Goal: Task Accomplishment & Management: Manage account settings

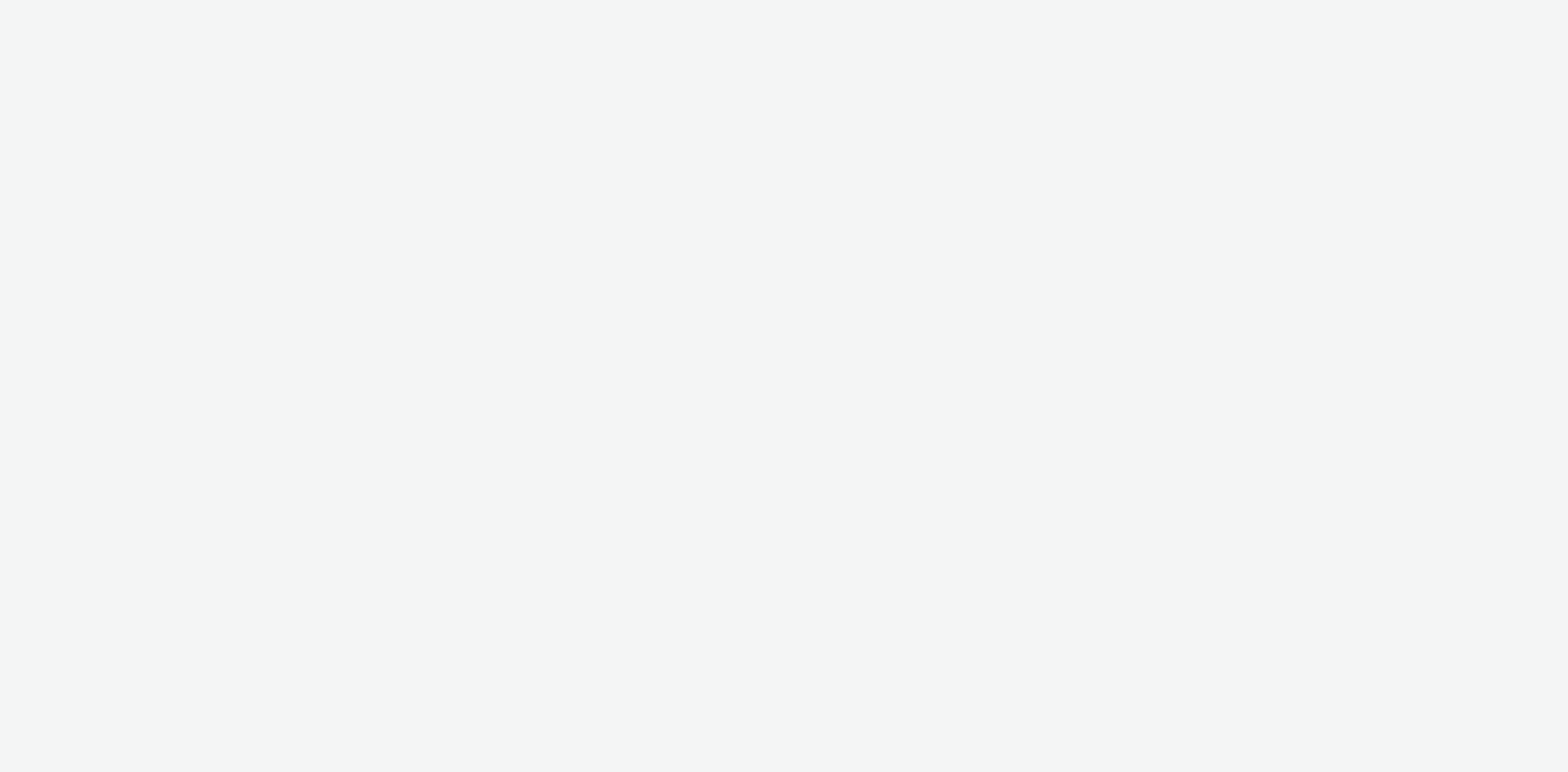
select select "c2295f28-7c96-446f-b279-53c23ee2b854"
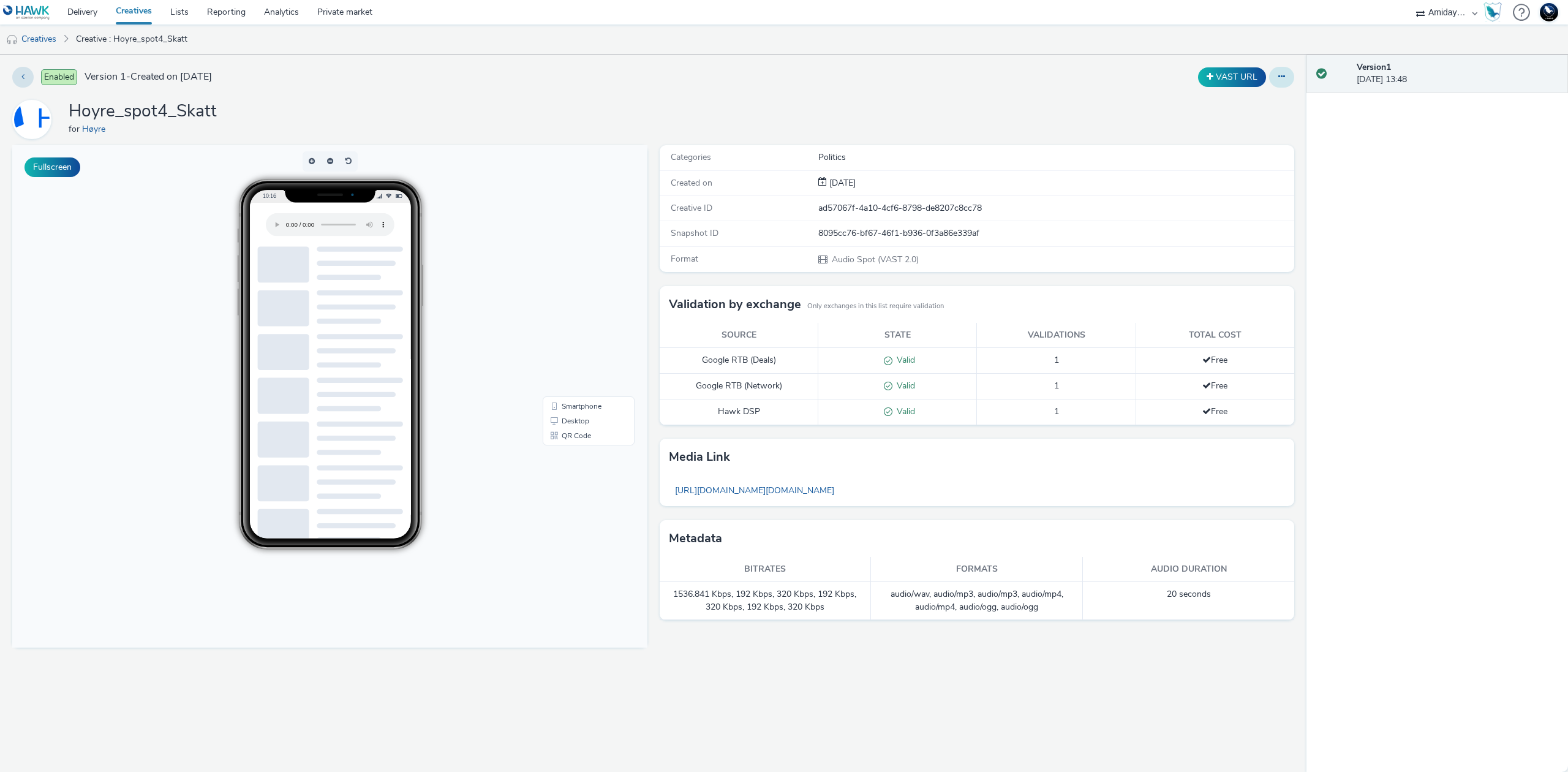
click at [1286, 71] on button at bounding box center [1281, 77] width 25 height 21
click at [1263, 100] on link "Edit" at bounding box center [1248, 102] width 92 height 25
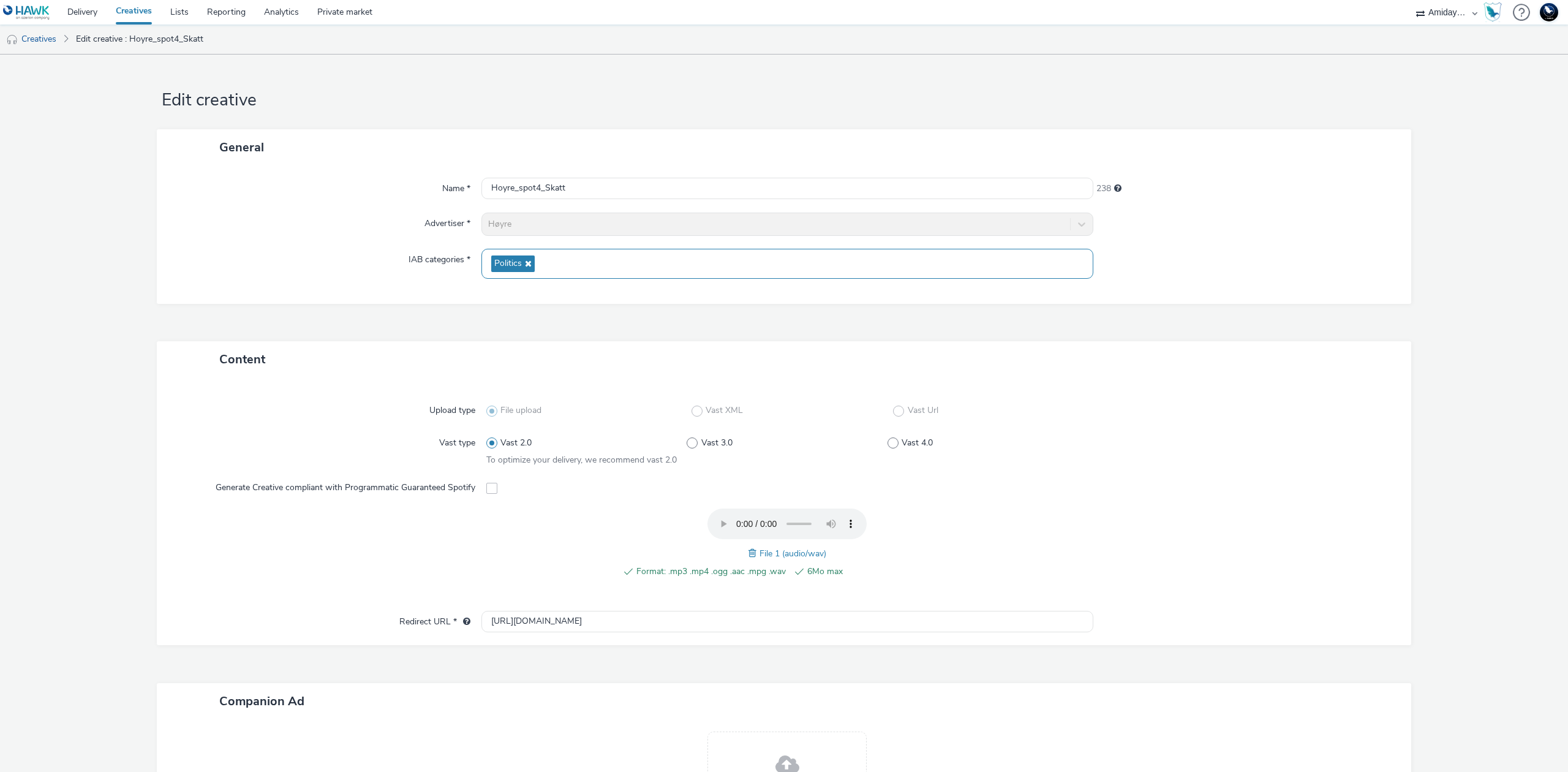
click at [702, 265] on div "Politics" at bounding box center [787, 264] width 612 height 30
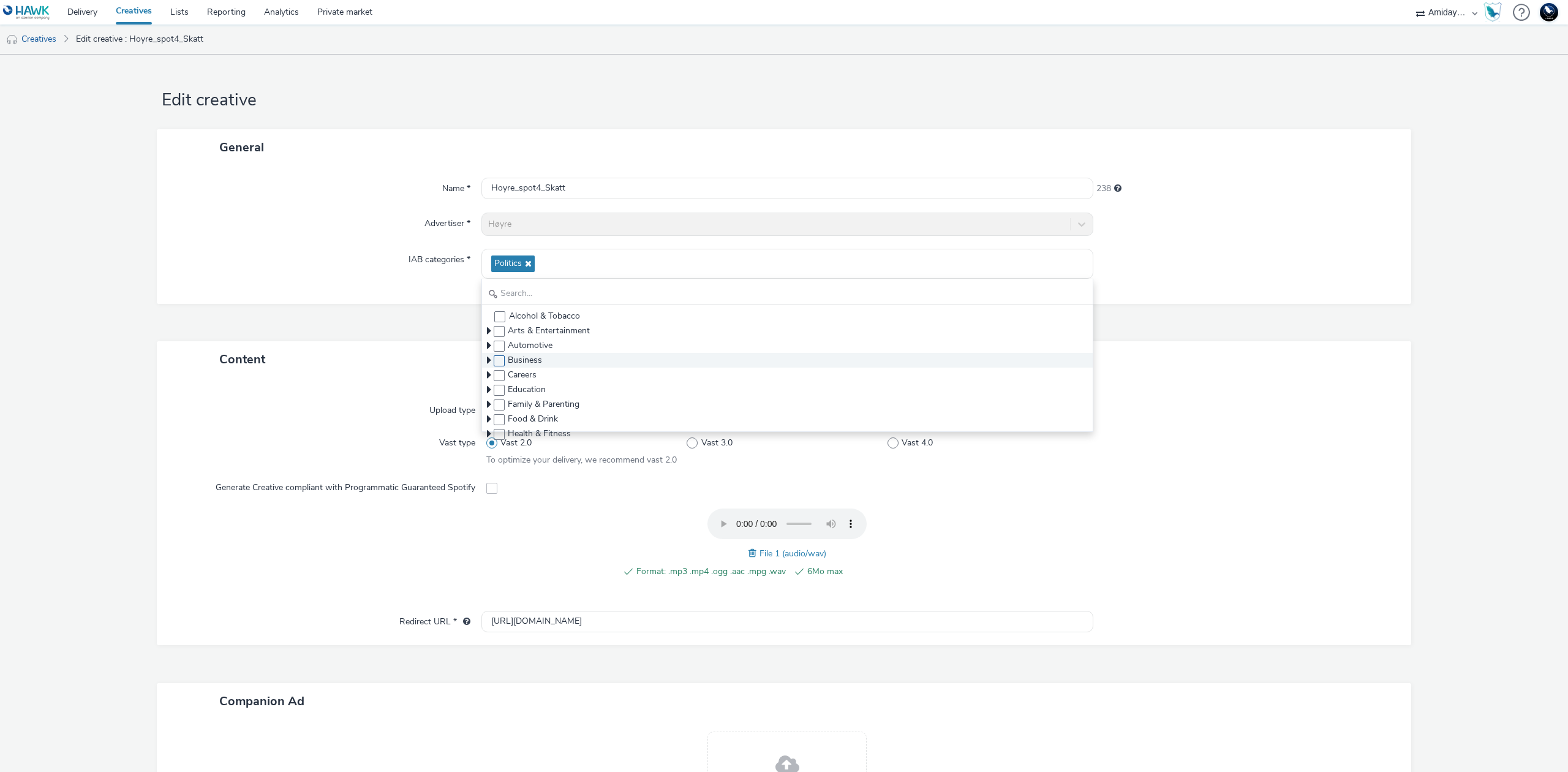
click at [498, 362] on span at bounding box center [499, 361] width 11 height 11
checkbox input "true"
click at [523, 264] on icon at bounding box center [527, 264] width 10 height 9
click at [1291, 444] on div at bounding box center [1239, 449] width 301 height 35
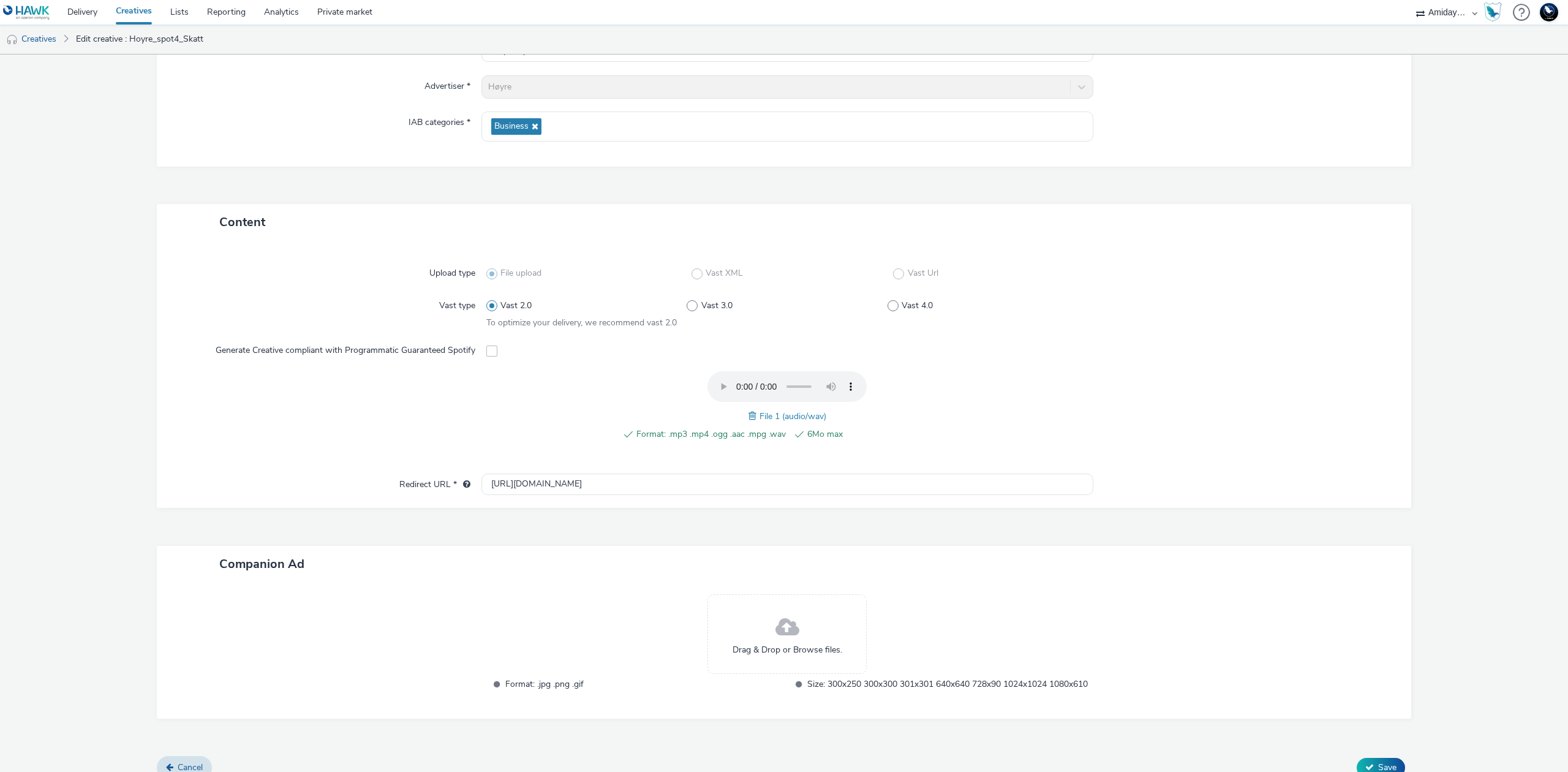
scroll to position [166, 0]
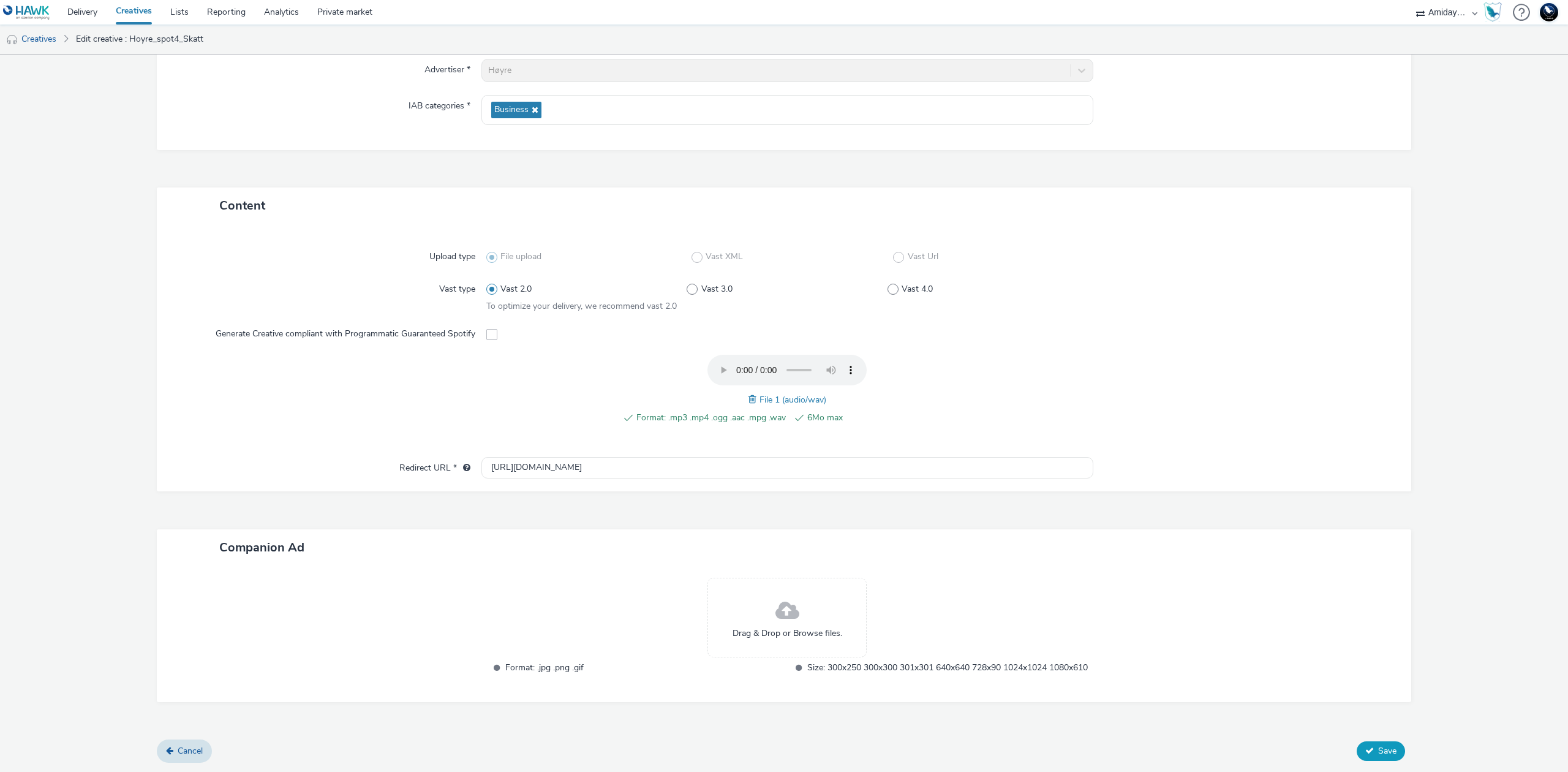
click at [1381, 754] on span "Save" at bounding box center [1387, 750] width 18 height 12
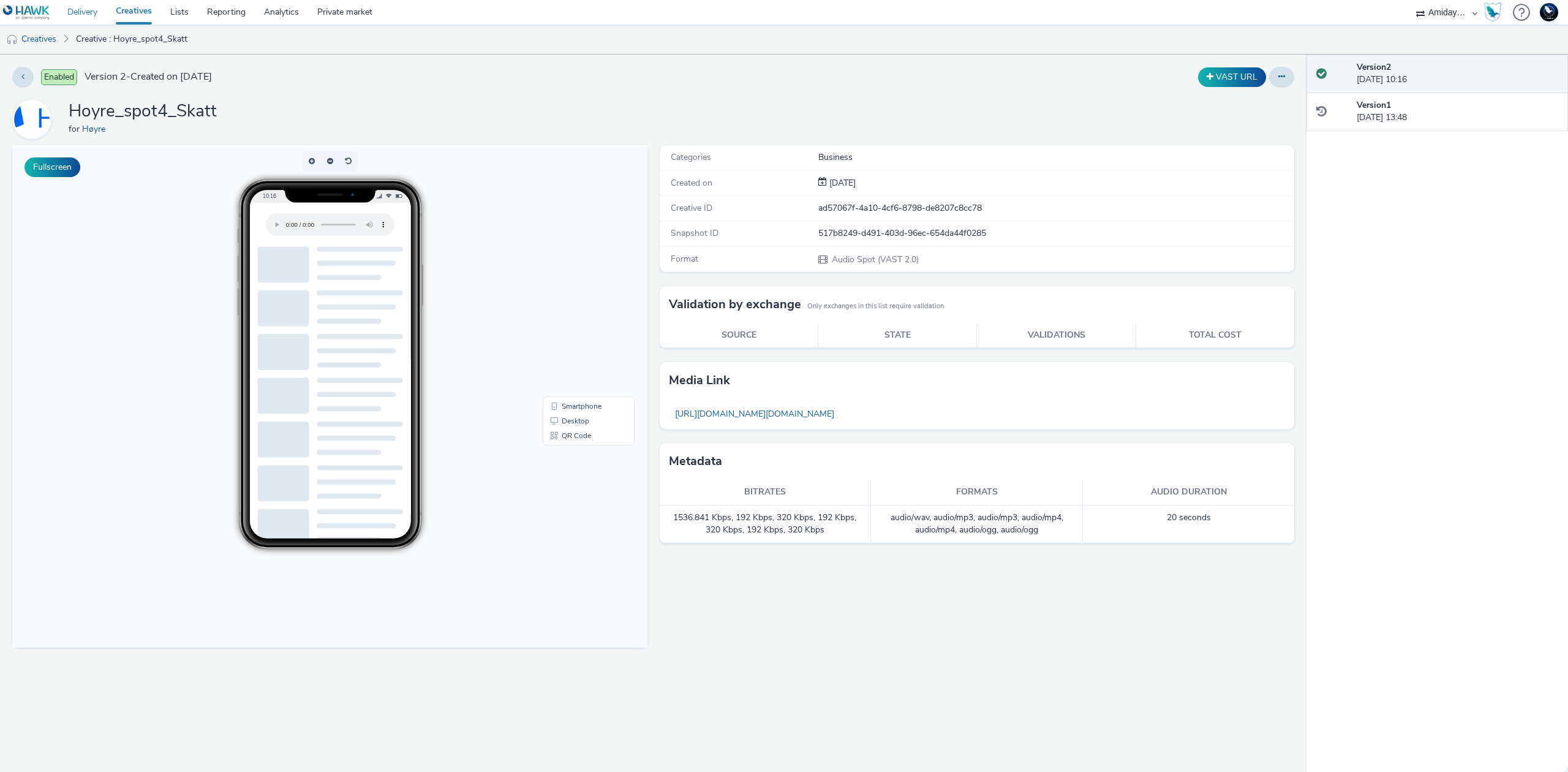
click at [71, 10] on link "Delivery" at bounding box center [82, 12] width 49 height 25
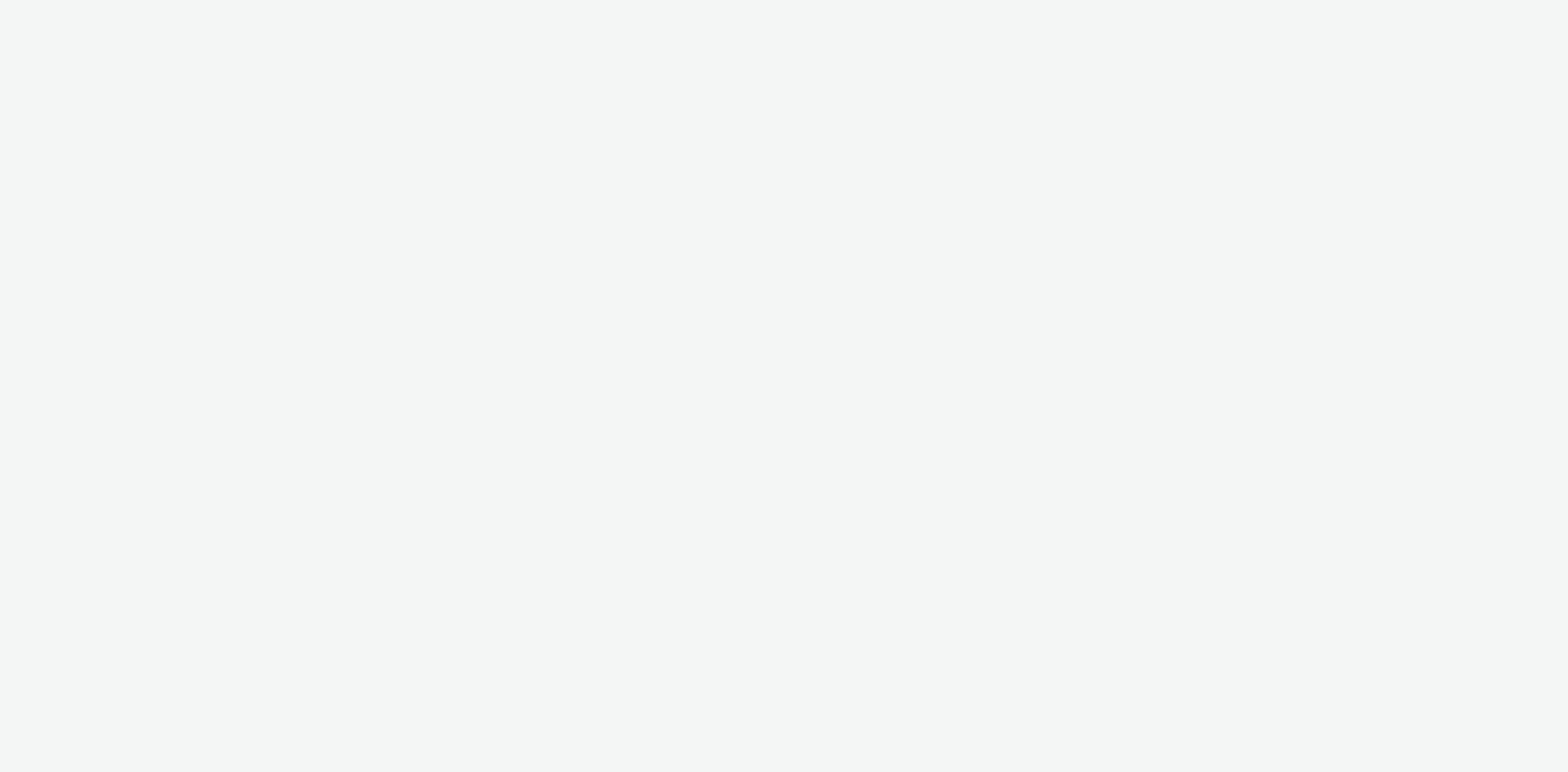
select select "c2295f28-7c96-446f-b279-53c23ee2b854"
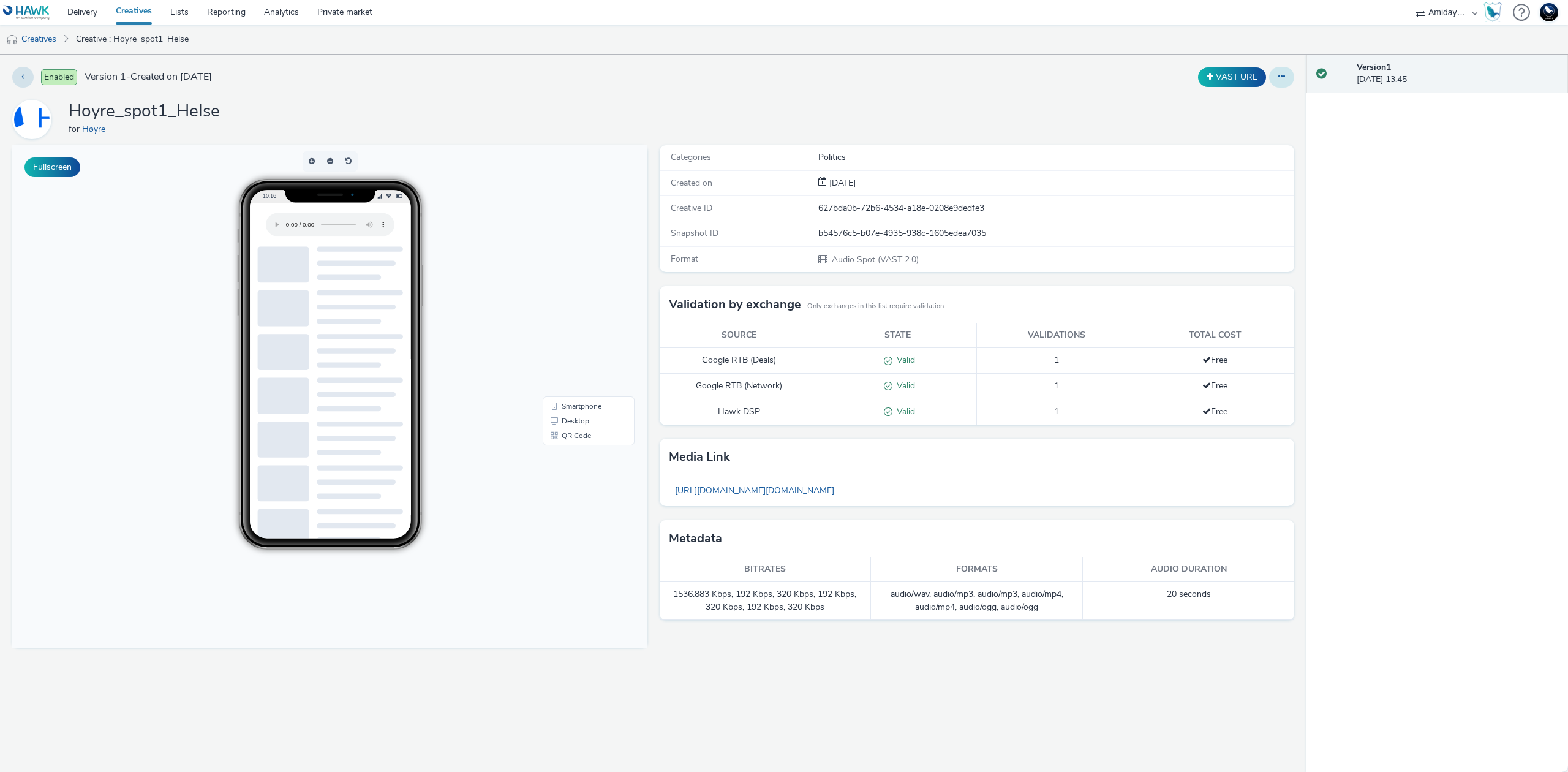
click at [1281, 79] on icon at bounding box center [1281, 76] width 7 height 9
click at [1264, 104] on link "Edit" at bounding box center [1248, 102] width 92 height 25
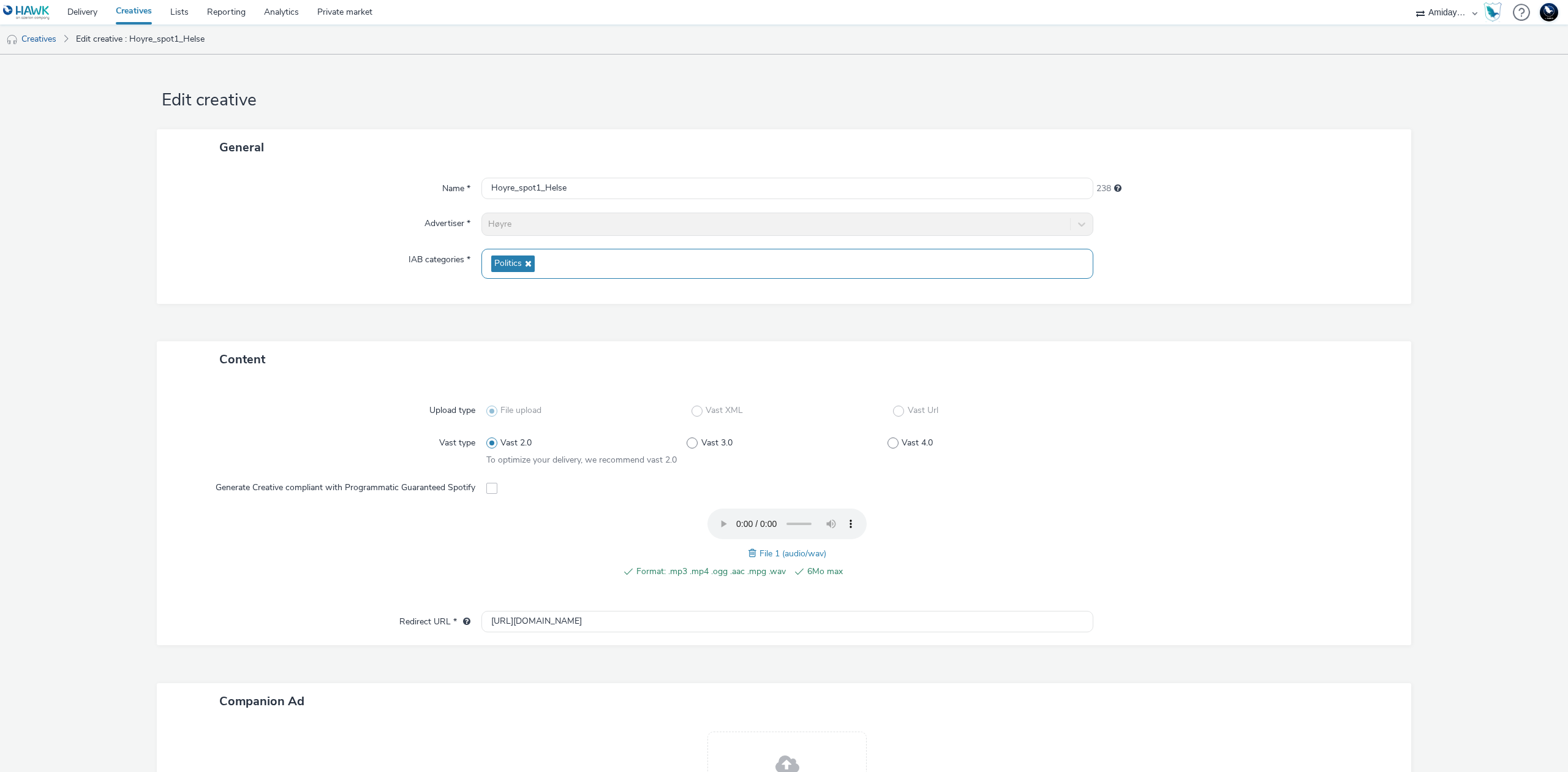
click at [525, 259] on span "Politics" at bounding box center [513, 264] width 44 height 17
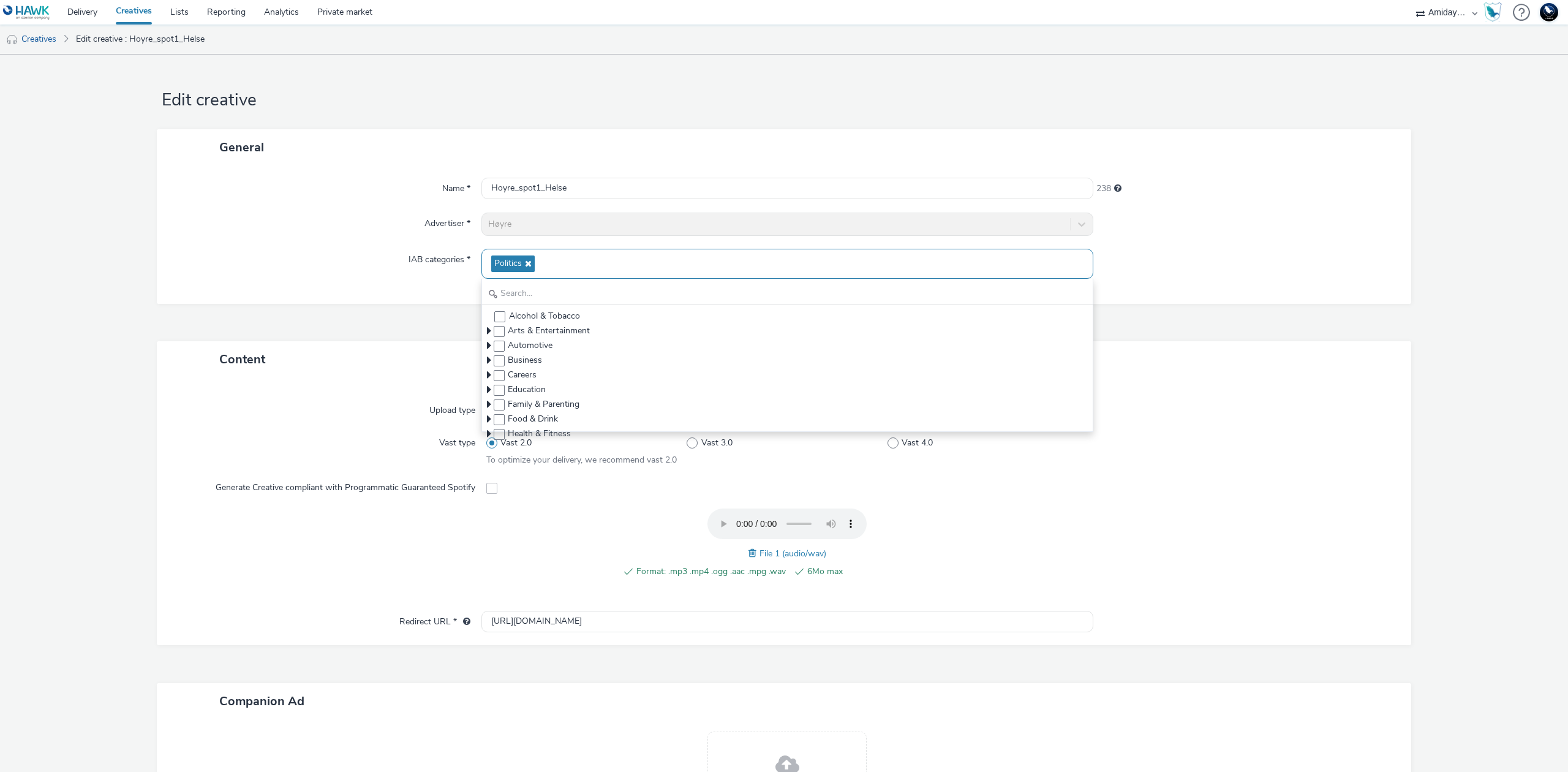
click at [525, 264] on icon at bounding box center [527, 264] width 10 height 9
click at [487, 351] on icon at bounding box center [489, 352] width 4 height 12
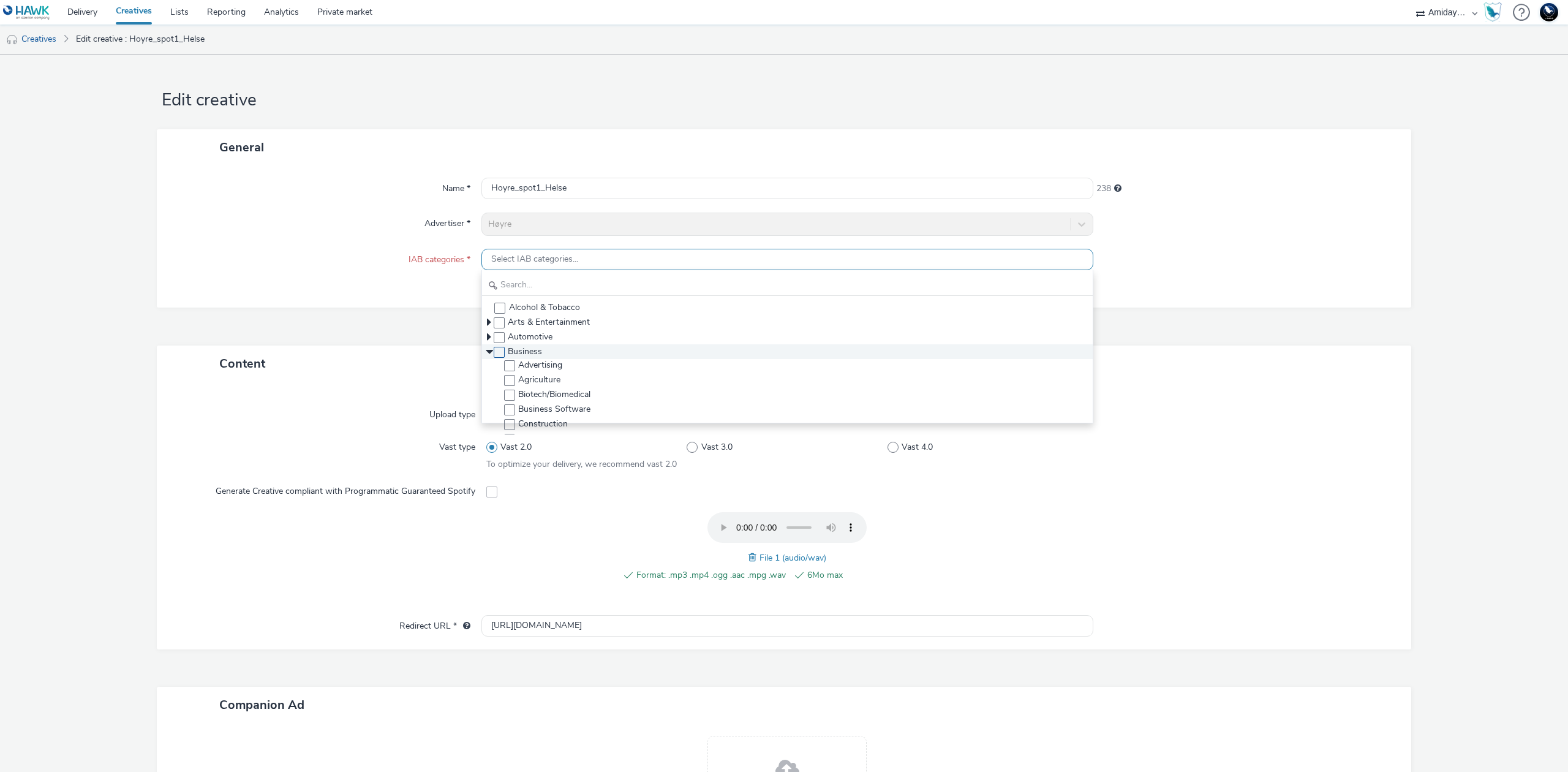
click at [497, 354] on span at bounding box center [499, 352] width 11 height 11
checkbox input "true"
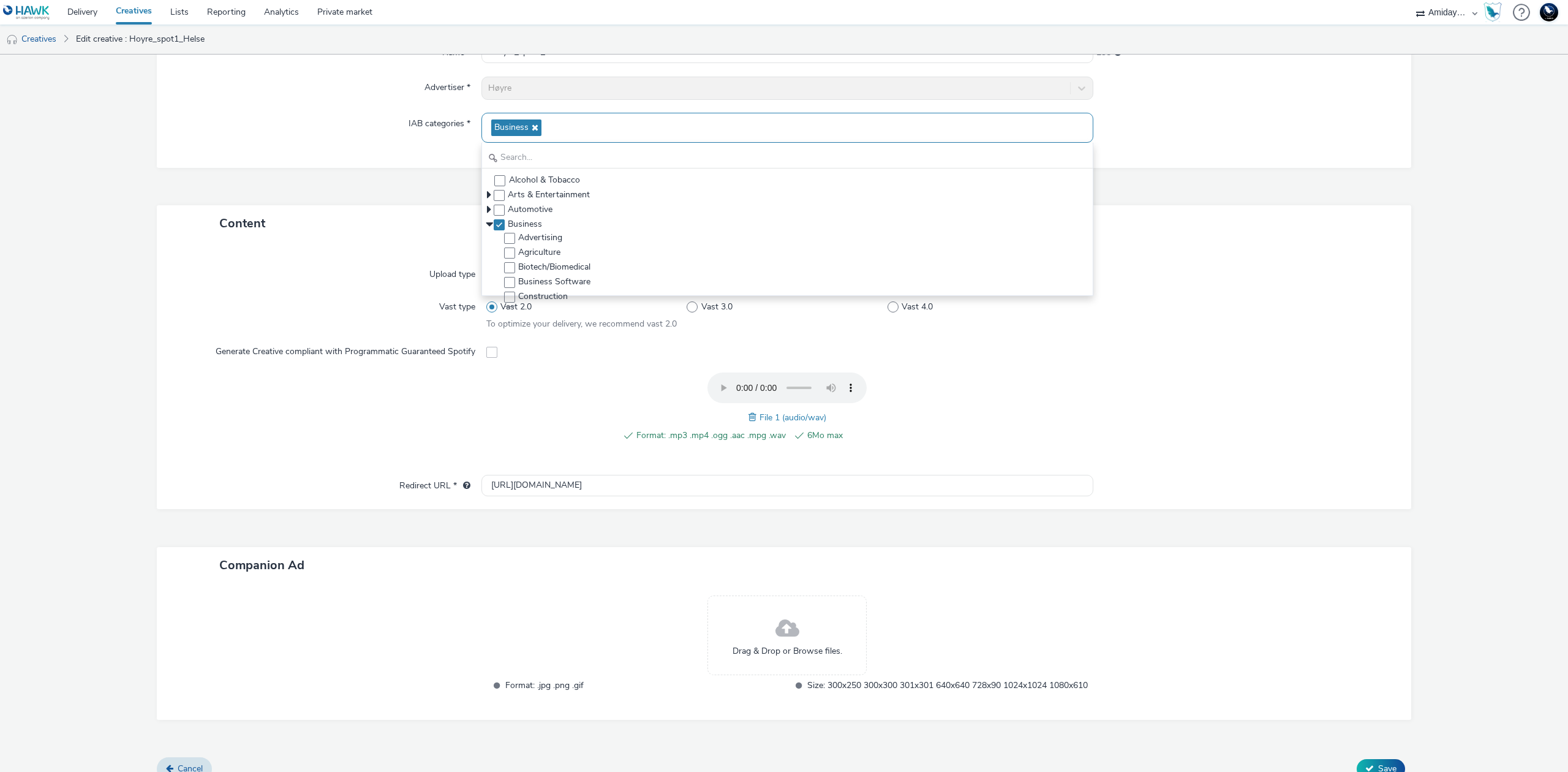
scroll to position [163, 0]
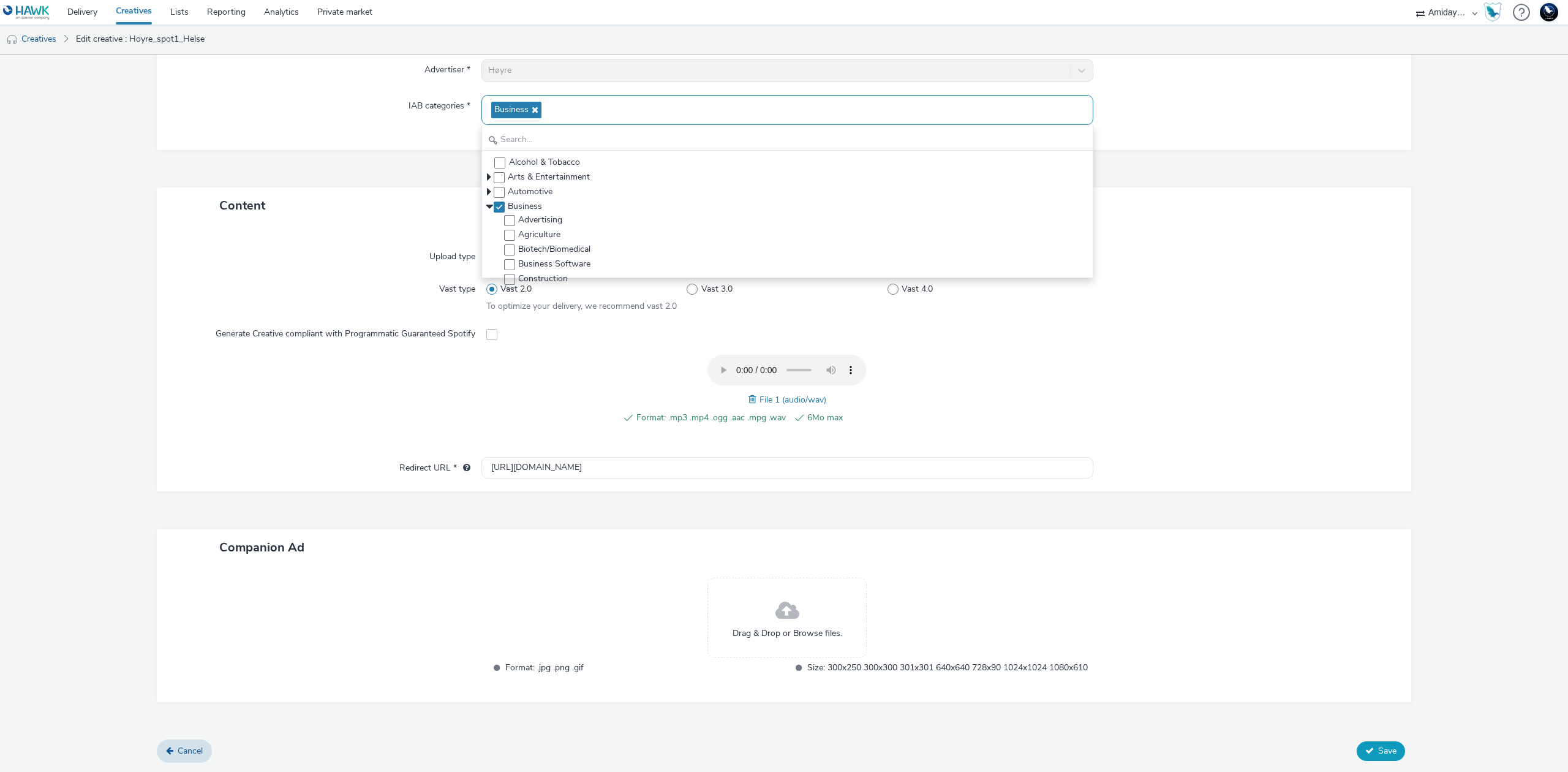
click at [1357, 749] on button "Save" at bounding box center [1381, 751] width 49 height 20
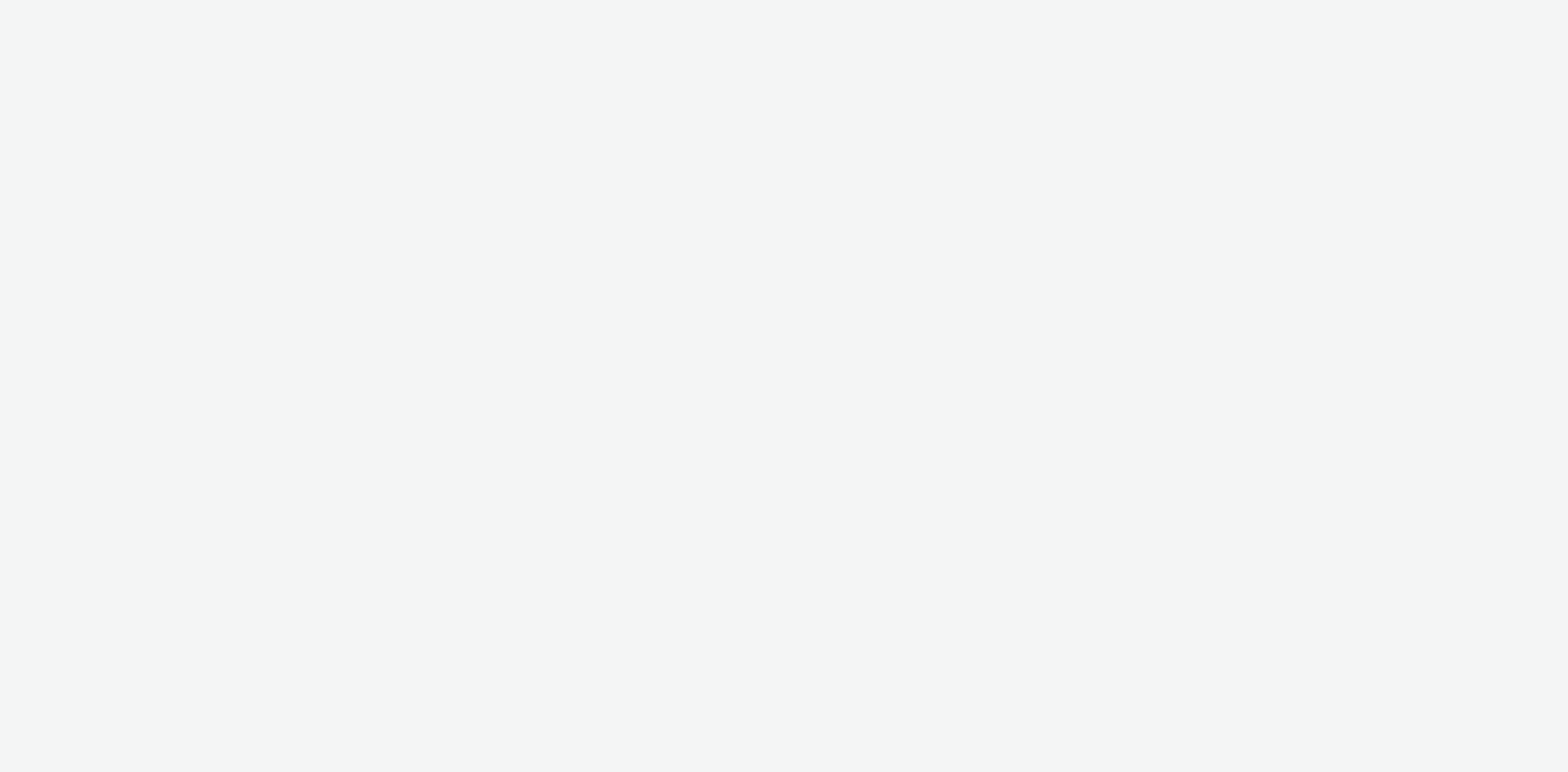
select select "c2295f28-7c96-446f-b279-53c23ee2b854"
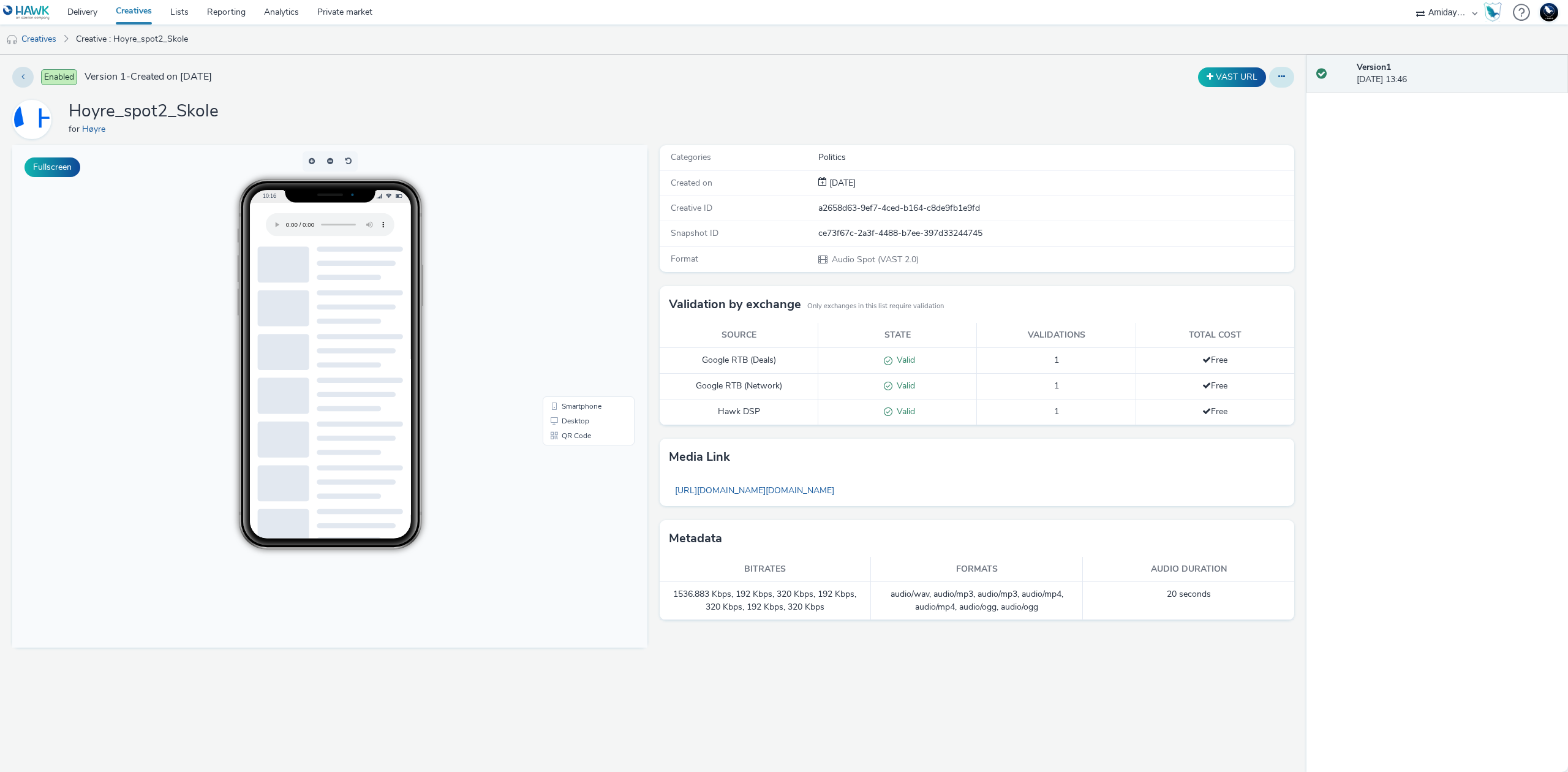
click at [1282, 81] on icon at bounding box center [1281, 76] width 7 height 9
click at [1272, 95] on link "Edit" at bounding box center [1248, 102] width 92 height 25
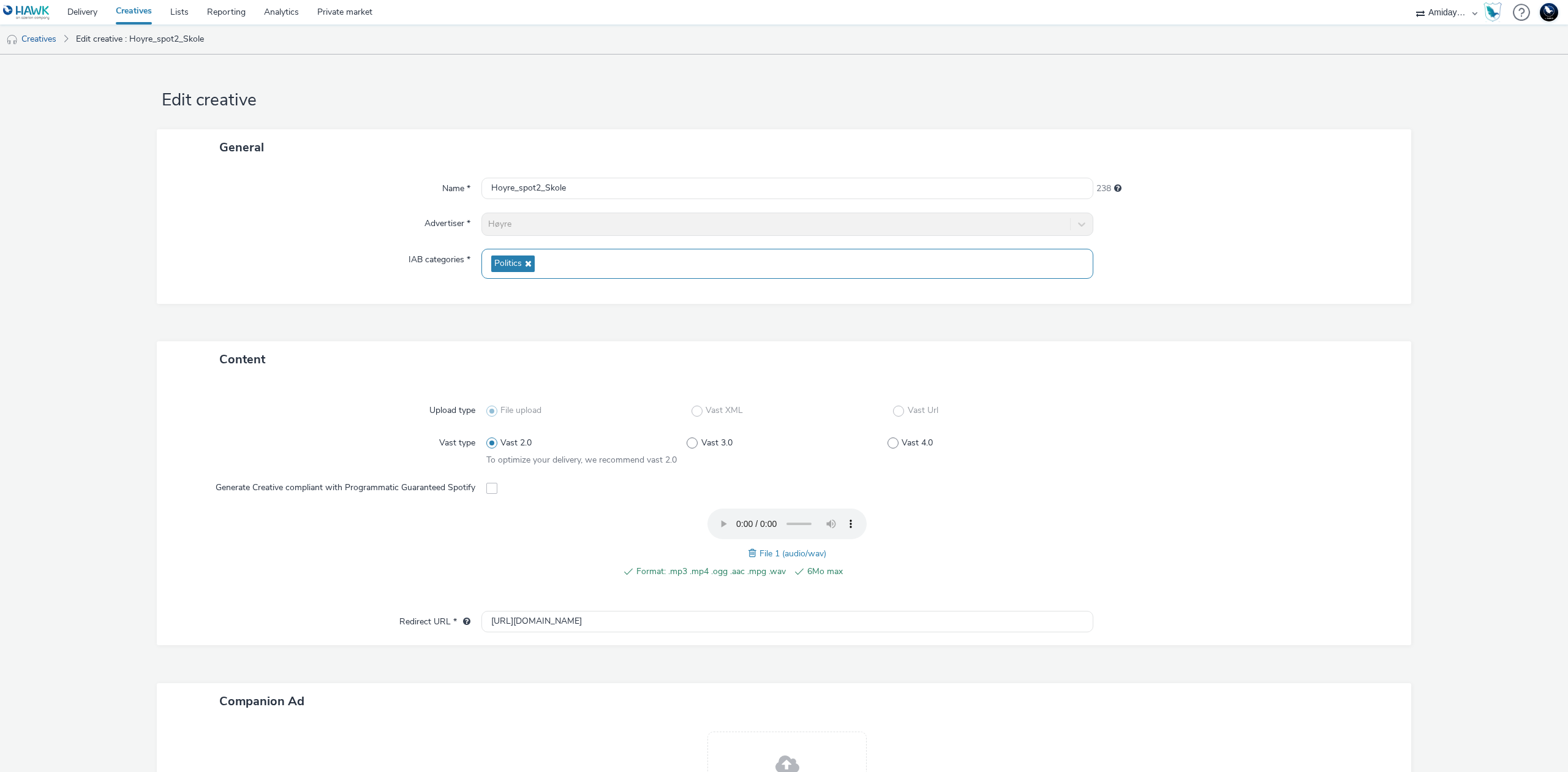
click at [522, 261] on icon at bounding box center [527, 264] width 10 height 9
click at [555, 263] on span "Select IAB categories..." at bounding box center [535, 259] width 87 height 10
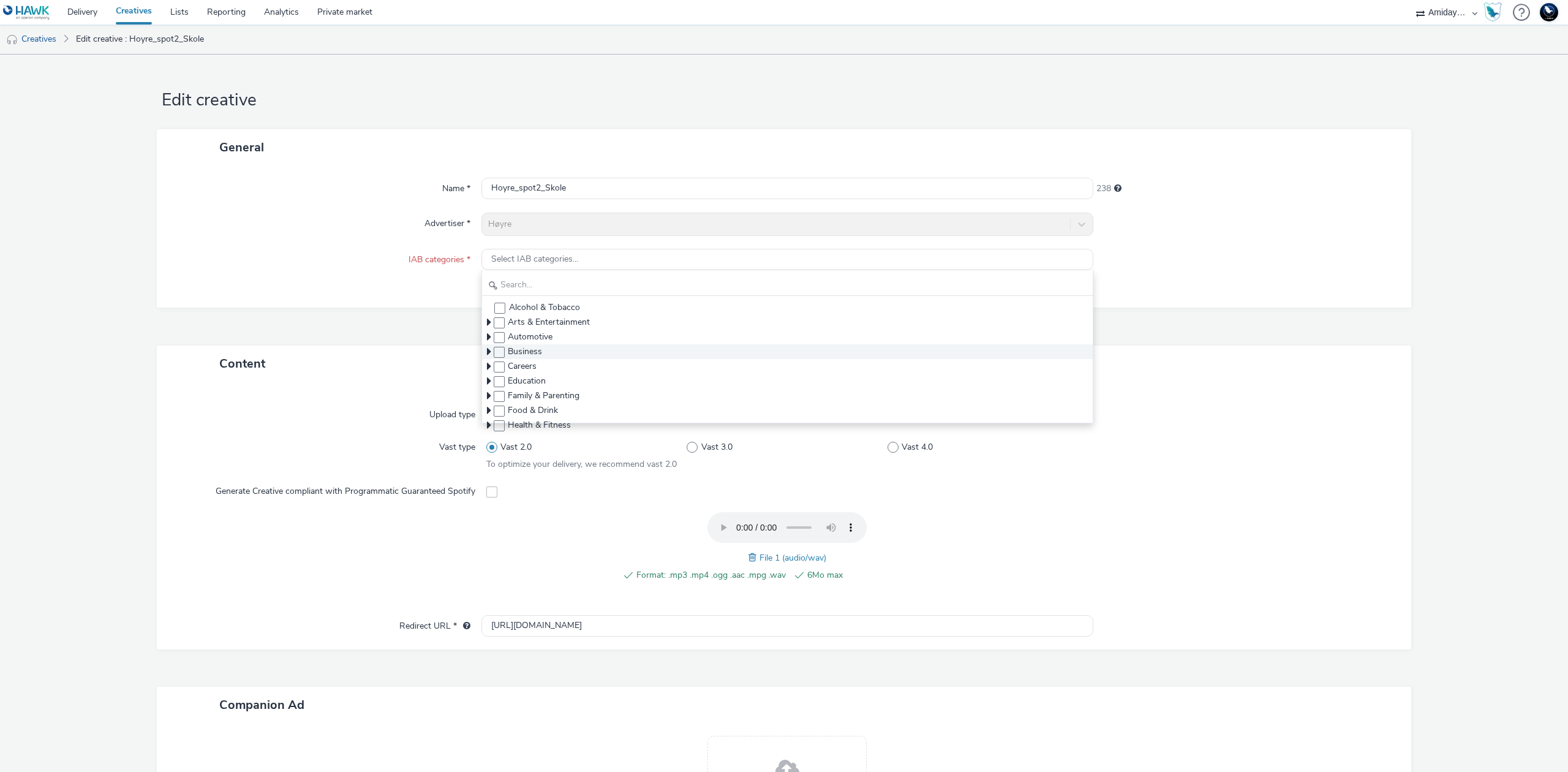
click at [530, 349] on span "Business" at bounding box center [525, 352] width 34 height 12
click at [494, 354] on span at bounding box center [499, 352] width 11 height 11
checkbox input "true"
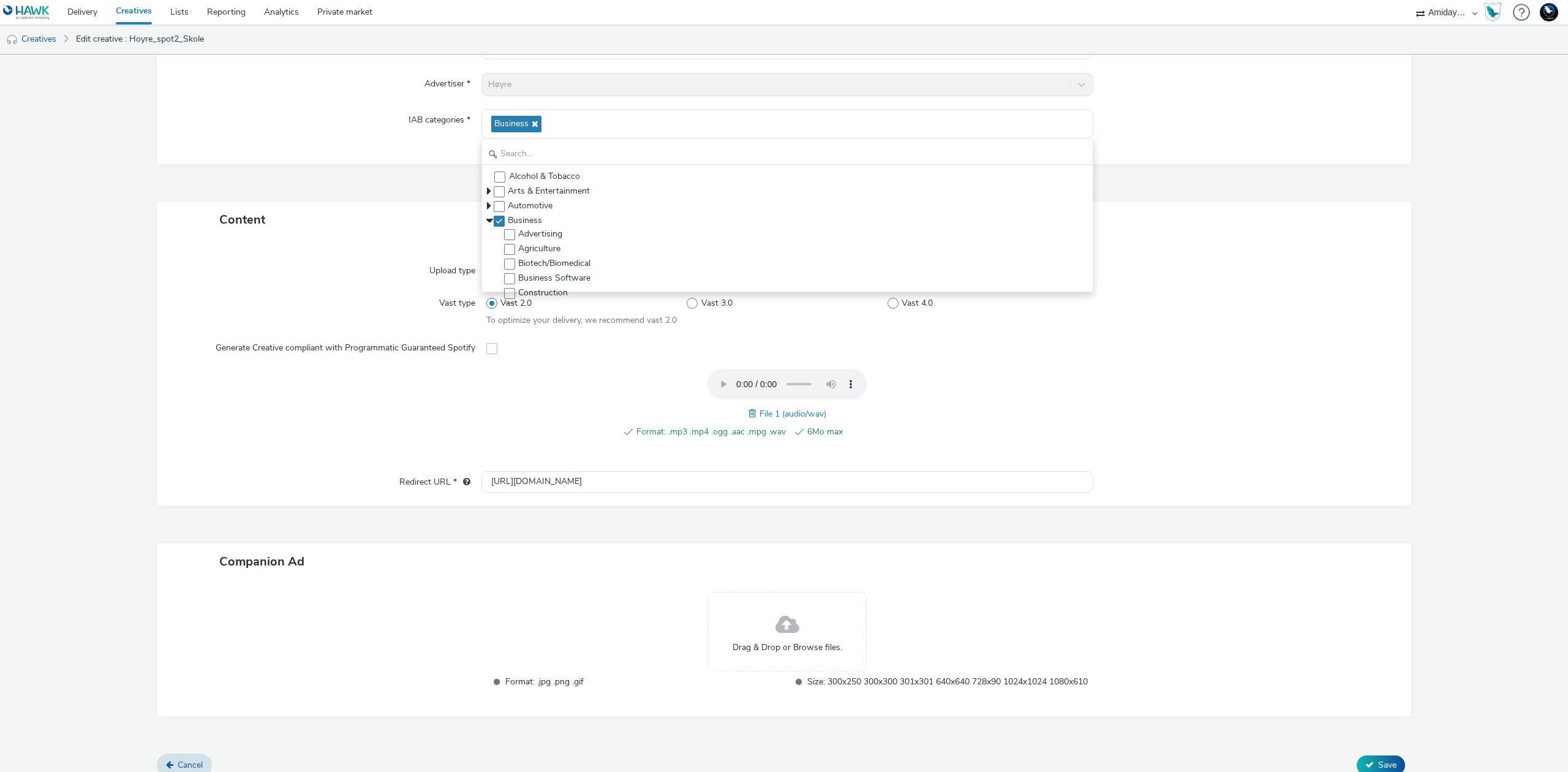
scroll to position [166, 0]
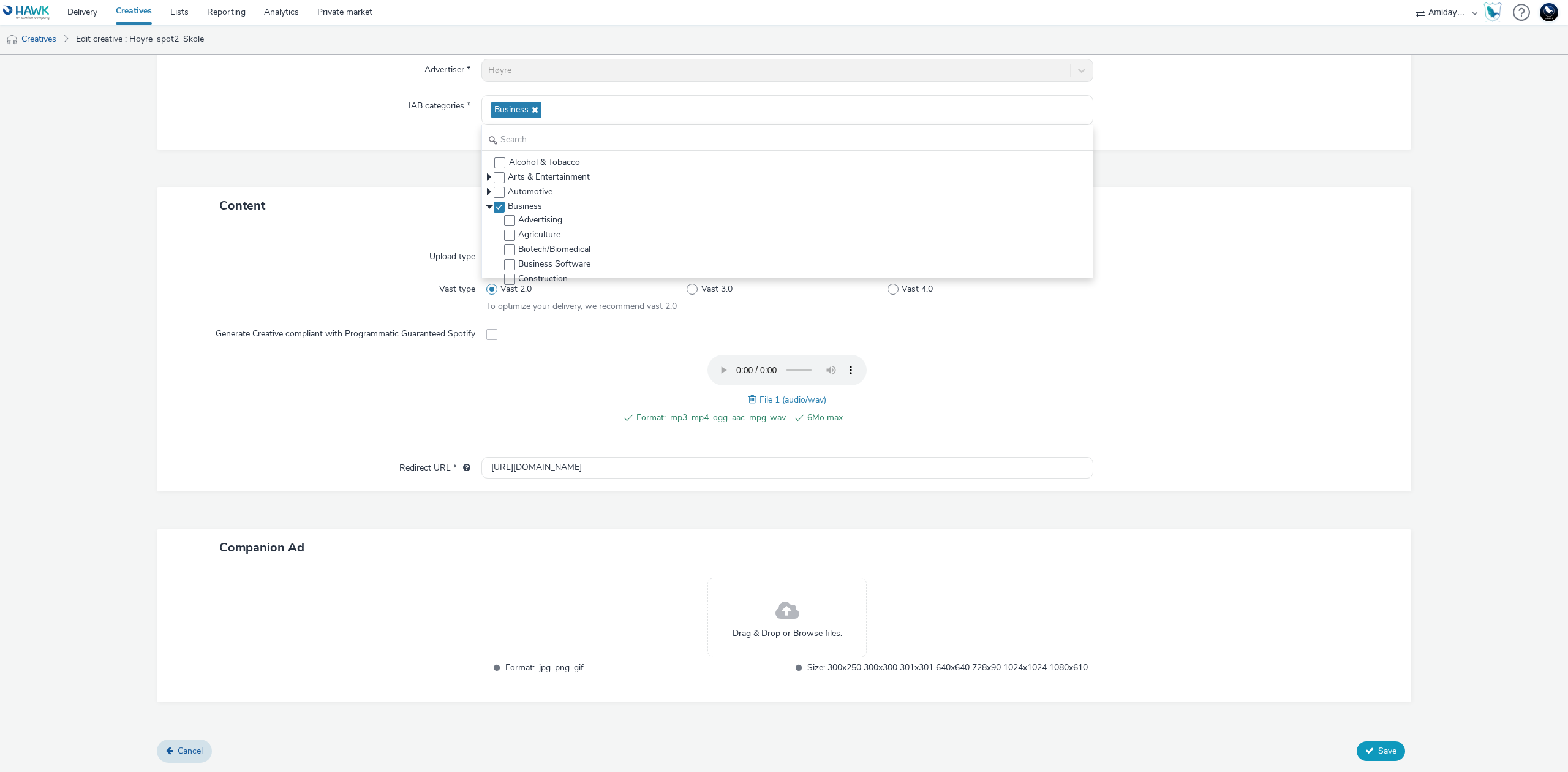
click at [1364, 746] on button "Save" at bounding box center [1381, 751] width 49 height 20
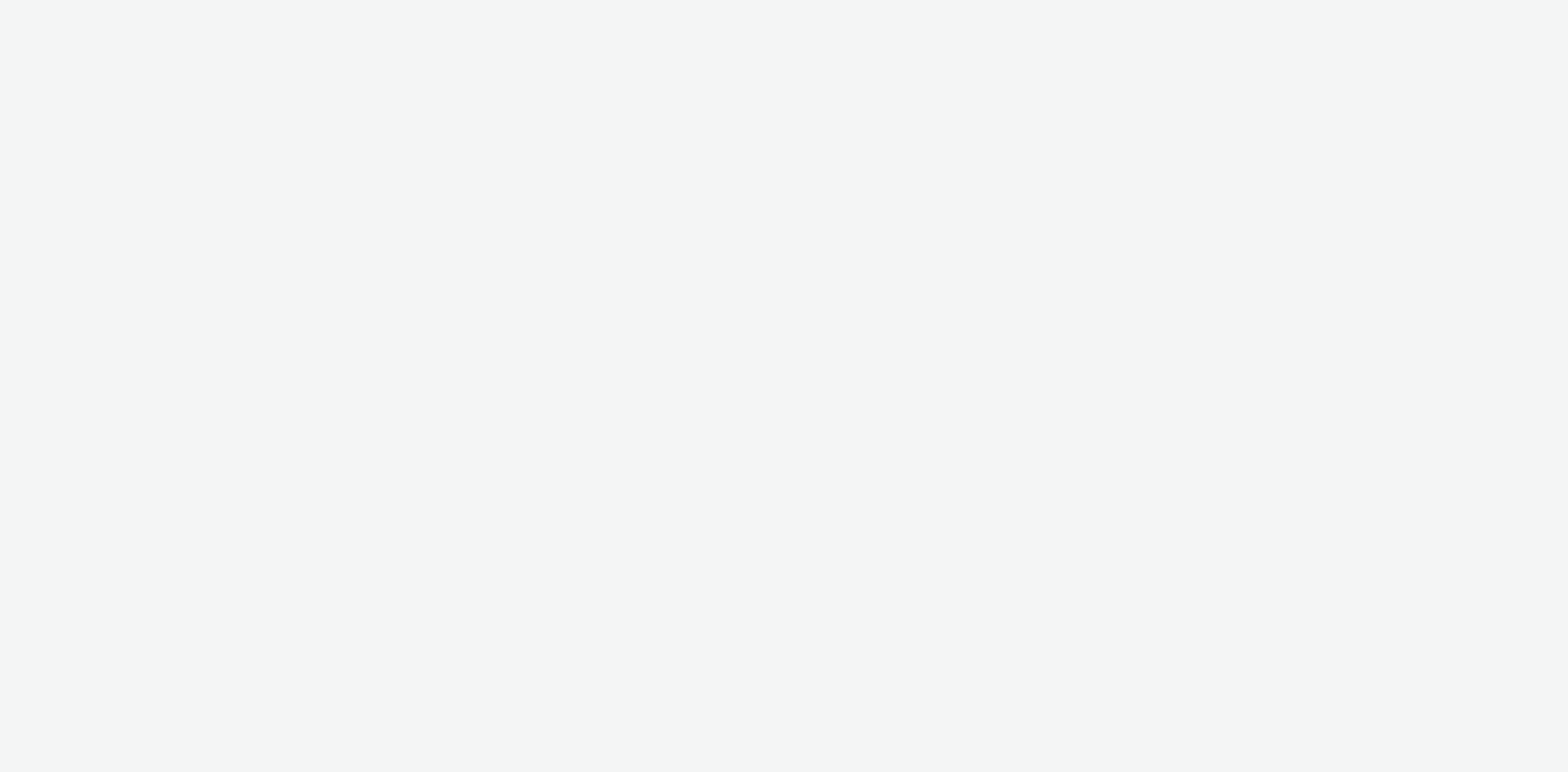
select select "c2295f28-7c96-446f-b279-53c23ee2b854"
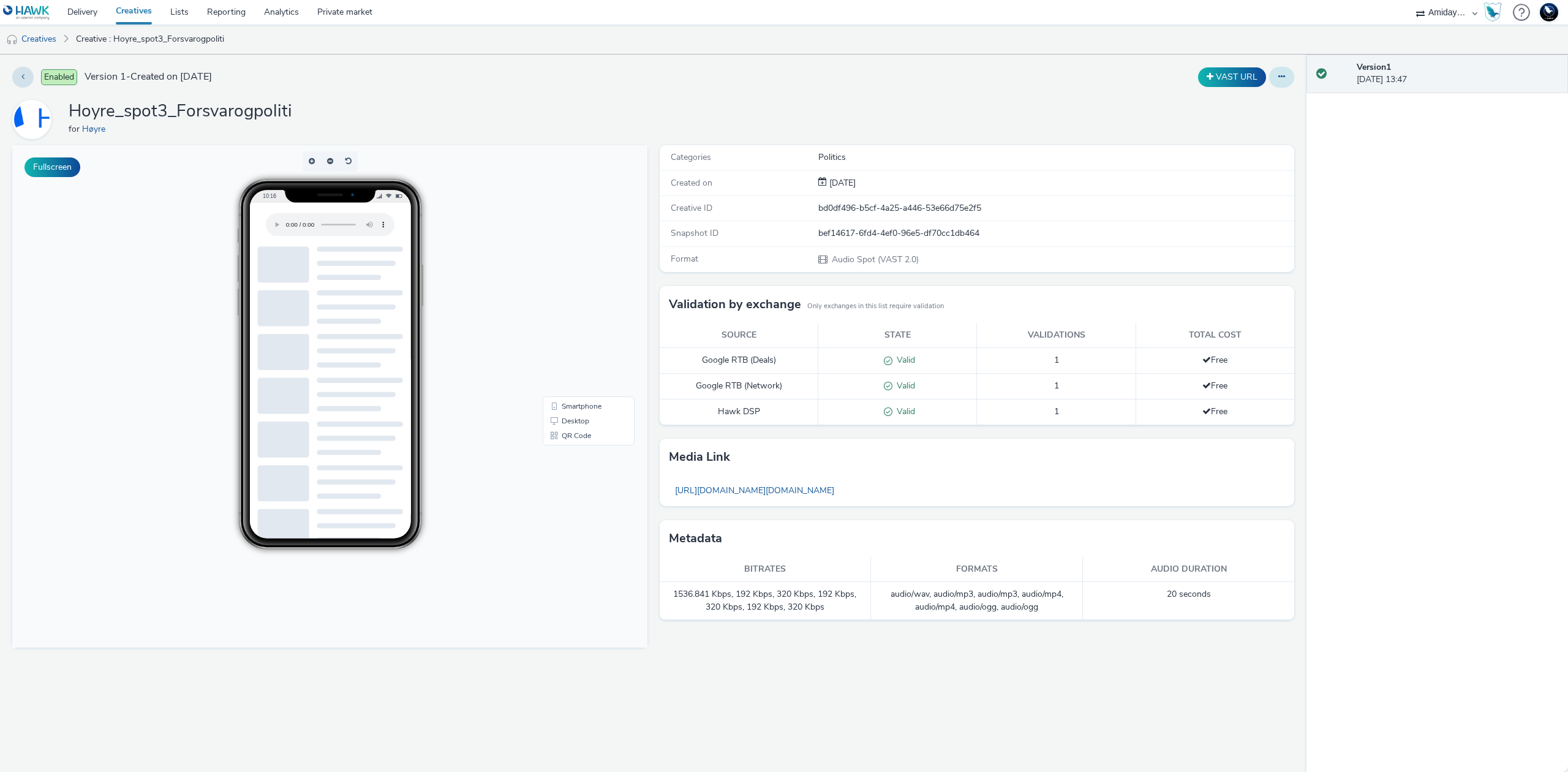
click at [1284, 84] on button at bounding box center [1281, 77] width 25 height 21
click at [1272, 99] on link "Edit" at bounding box center [1248, 102] width 92 height 25
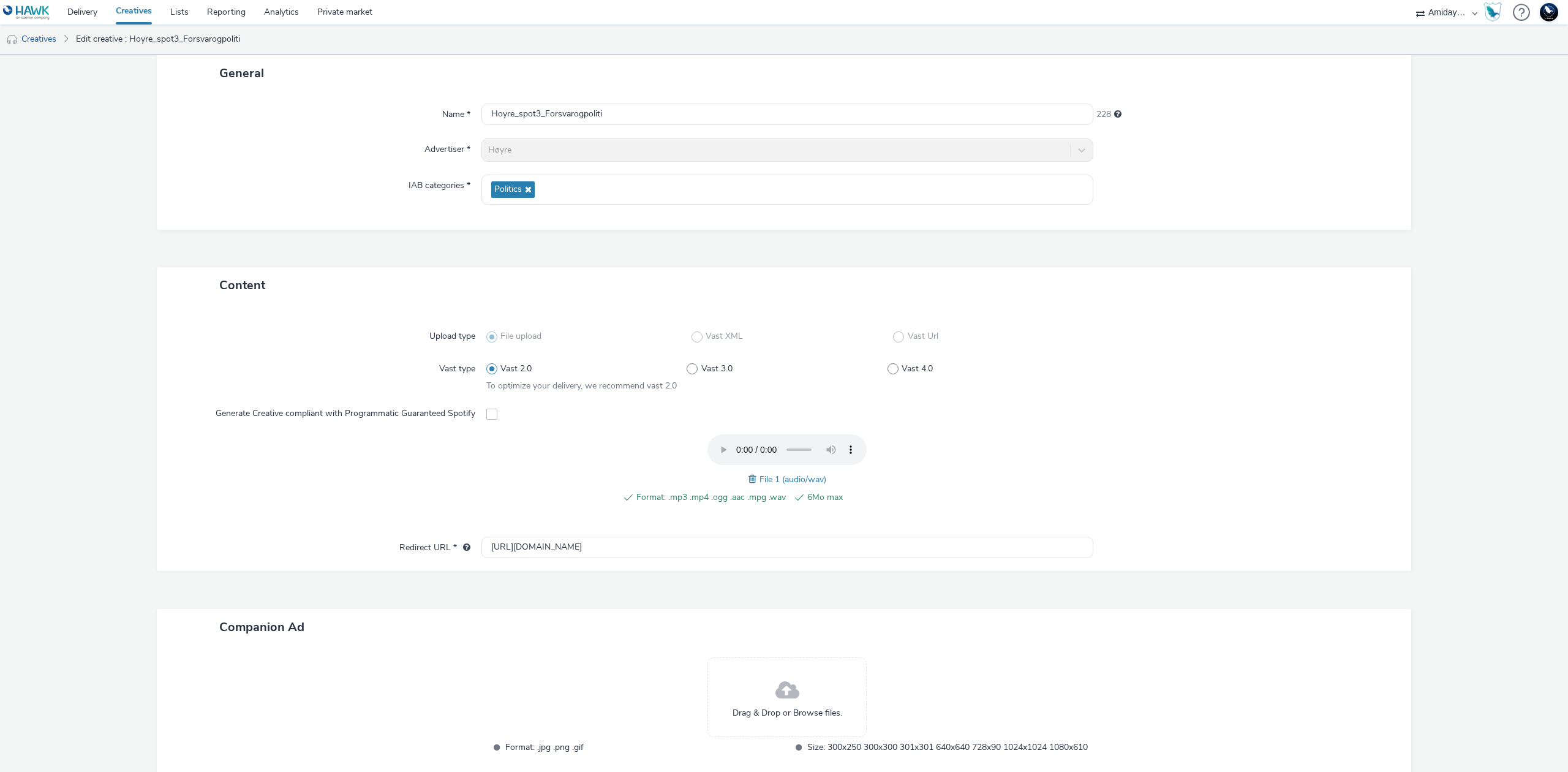
scroll to position [81, 0]
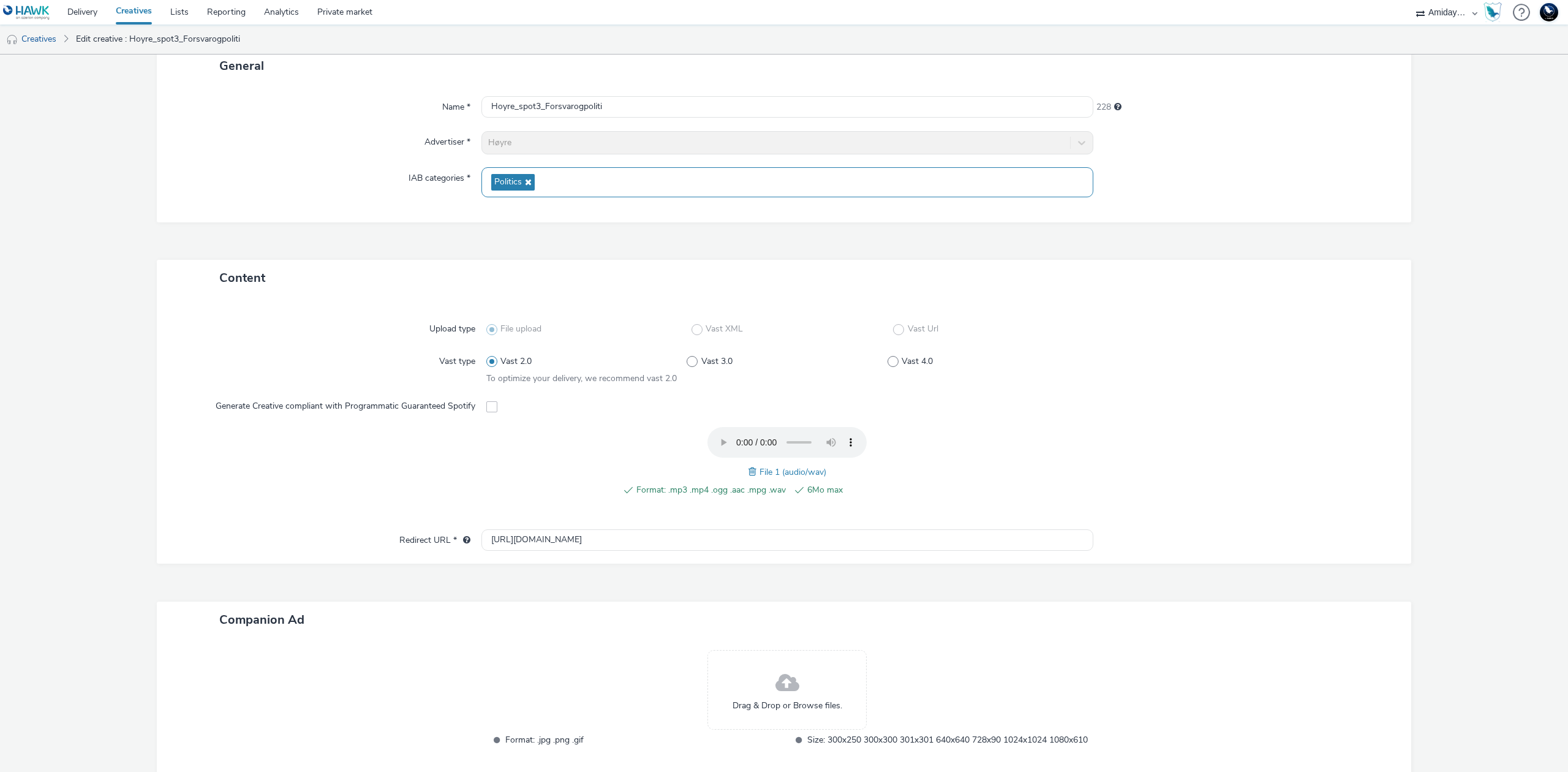
click at [522, 182] on icon at bounding box center [527, 182] width 10 height 9
click at [540, 182] on span "Select IAB categories..." at bounding box center [535, 177] width 87 height 10
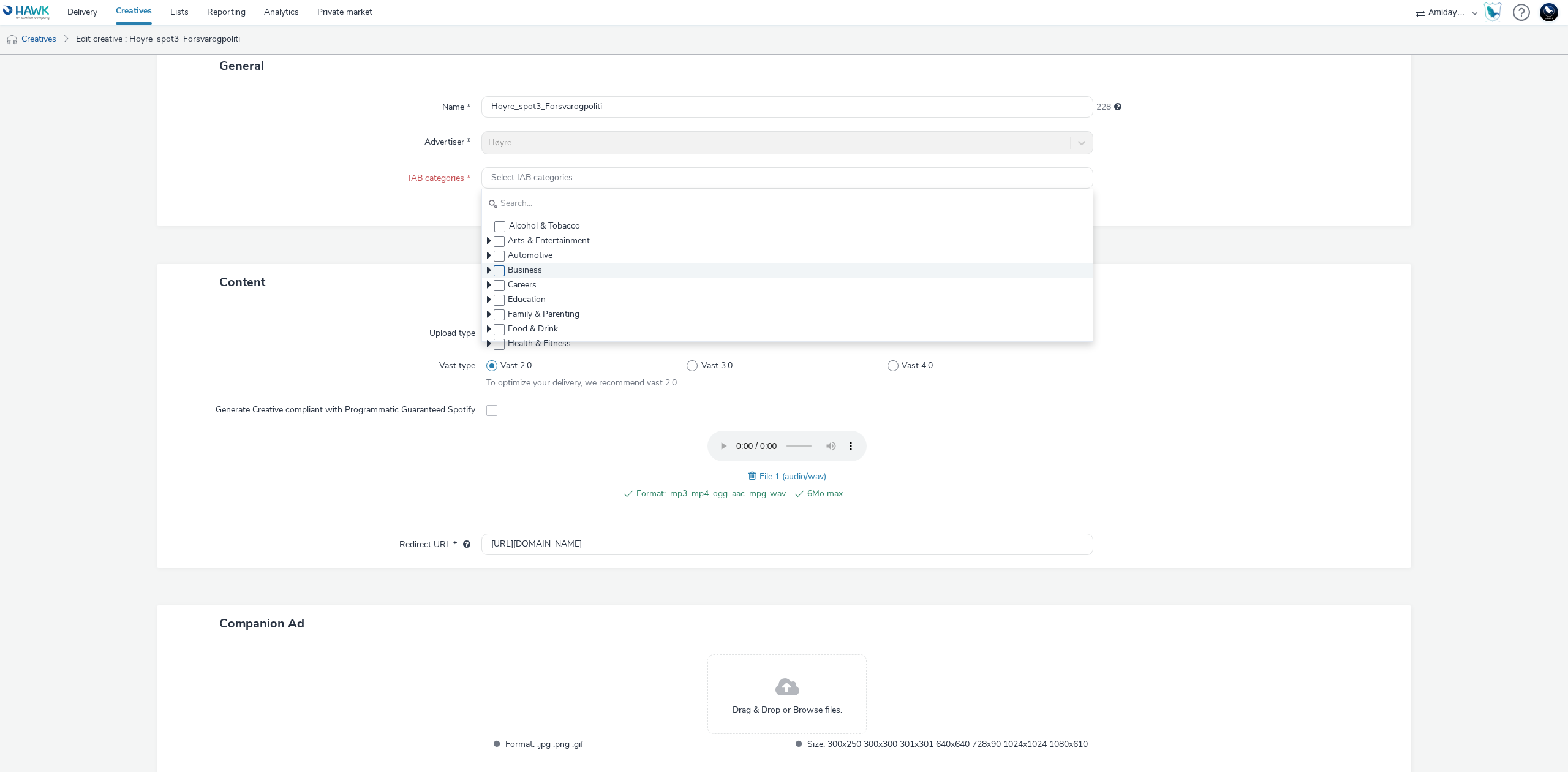
click at [496, 274] on span at bounding box center [499, 271] width 11 height 11
checkbox input "true"
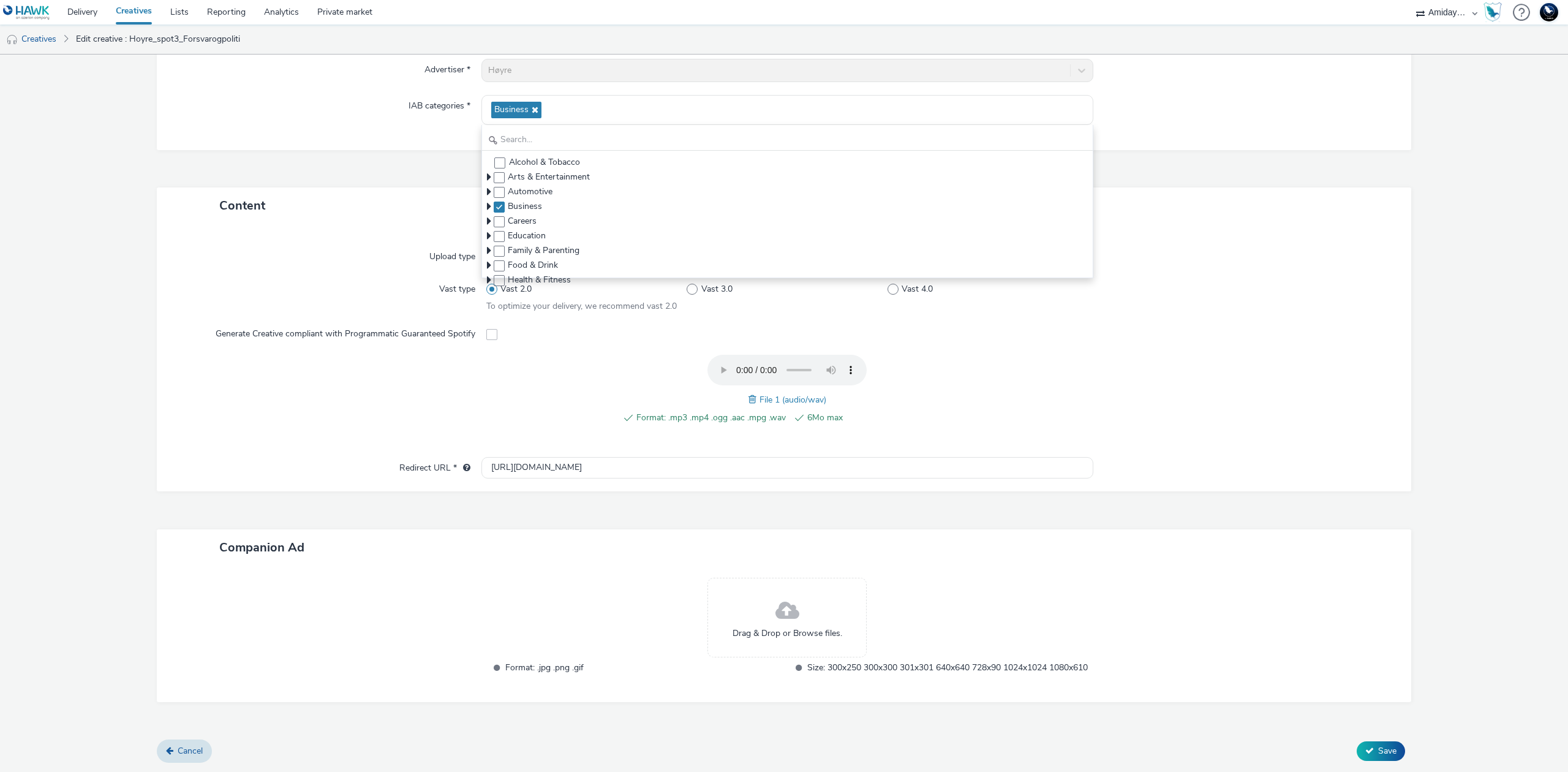
scroll to position [166, 0]
click at [1365, 752] on icon at bounding box center [1370, 750] width 9 height 9
